Goal: Task Accomplishment & Management: Manage account settings

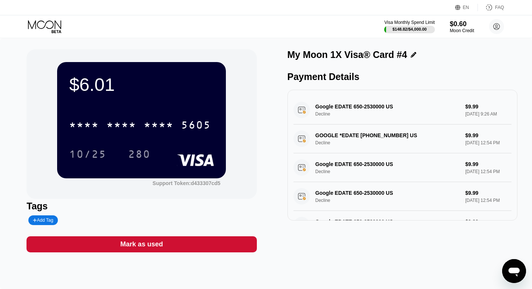
click at [49, 24] on icon at bounding box center [45, 26] width 35 height 13
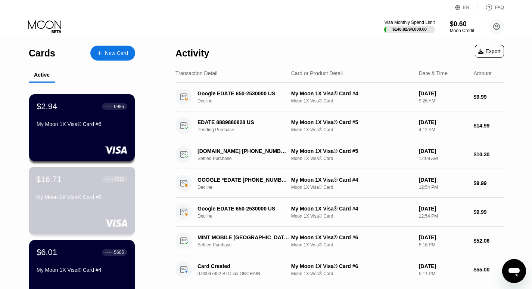
click at [84, 188] on div "$16.71 ● ● ● ● 8310 My Moon 1X Visa® Card #5" at bounding box center [81, 188] width 91 height 29
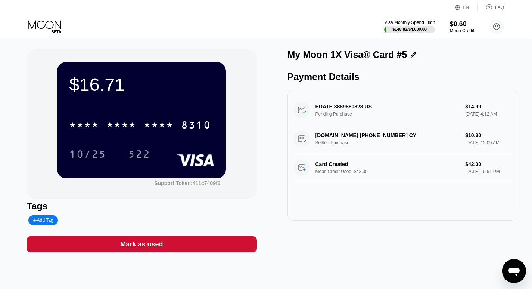
click at [169, 139] on div "* * * * * * * * * * * * 8310 10/25 522" at bounding box center [141, 132] width 145 height 44
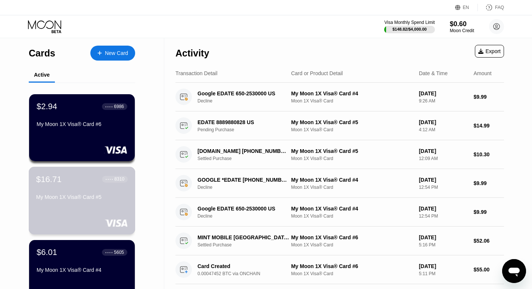
click at [76, 192] on div "$16.71 ● ● ● ● 8310 My Moon 1X Visa® Card #5" at bounding box center [81, 188] width 91 height 29
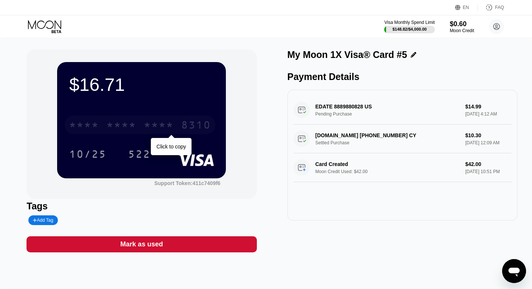
click at [166, 128] on div "* * * *" at bounding box center [159, 126] width 30 height 12
